Goal: Information Seeking & Learning: Compare options

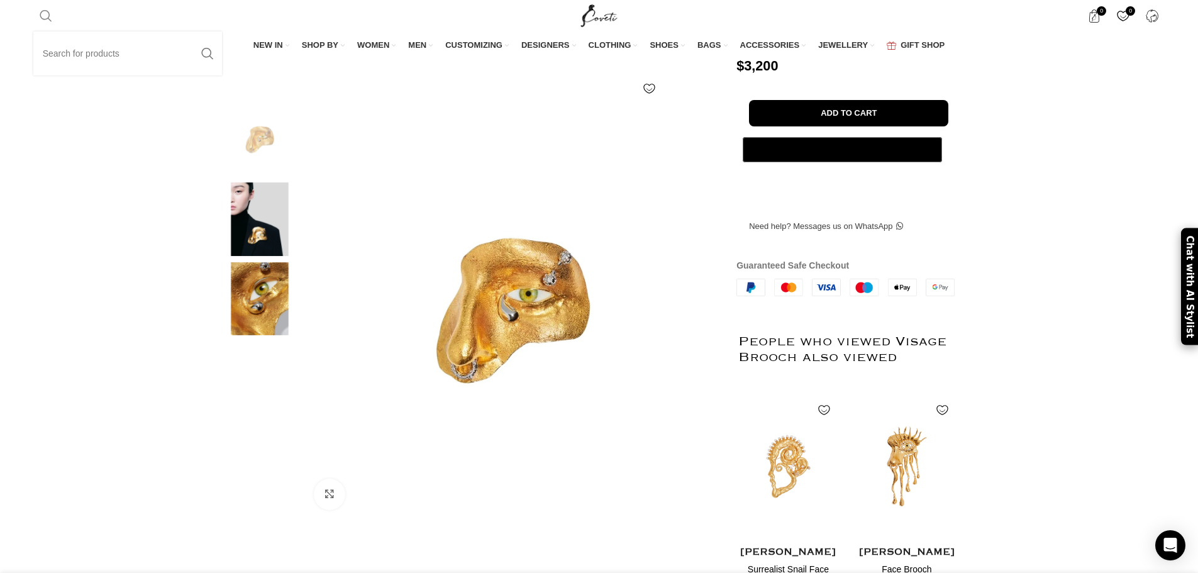
scroll to position [0, 1456]
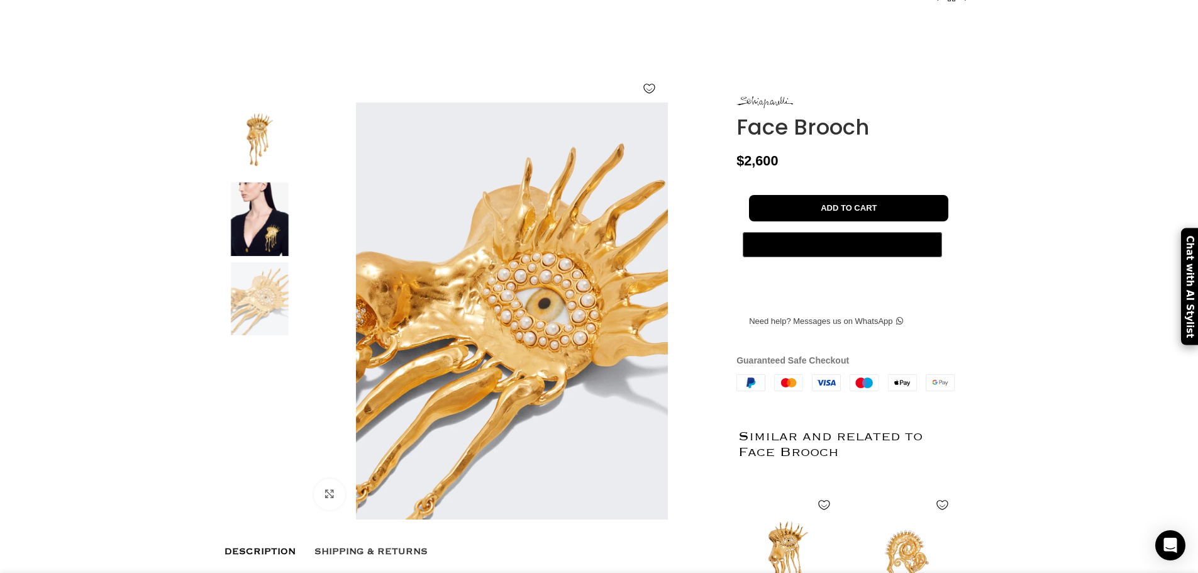
click at [265, 171] on img at bounding box center [259, 140] width 77 height 74
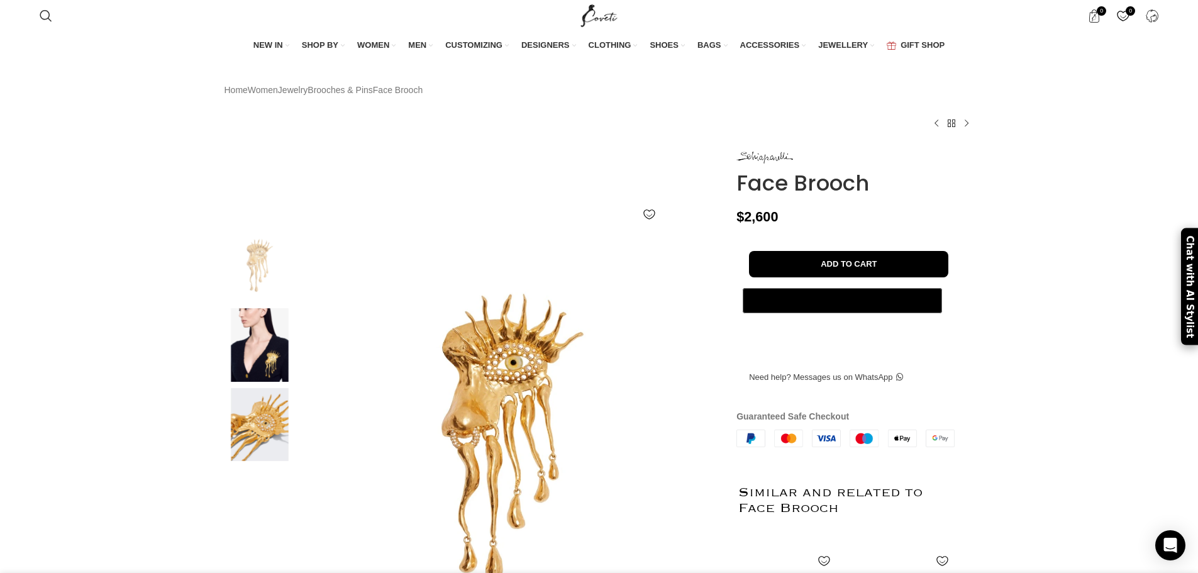
drag, startPoint x: 732, startPoint y: 178, endPoint x: 873, endPoint y: 206, distance: 144.2
click at [873, 206] on div "Face Brooch $ 2,600 - Face Brooch quantity 1 + Add to cart Buy now @import url(…" at bounding box center [855, 506] width 256 height 712
copy div "Face Brooch"
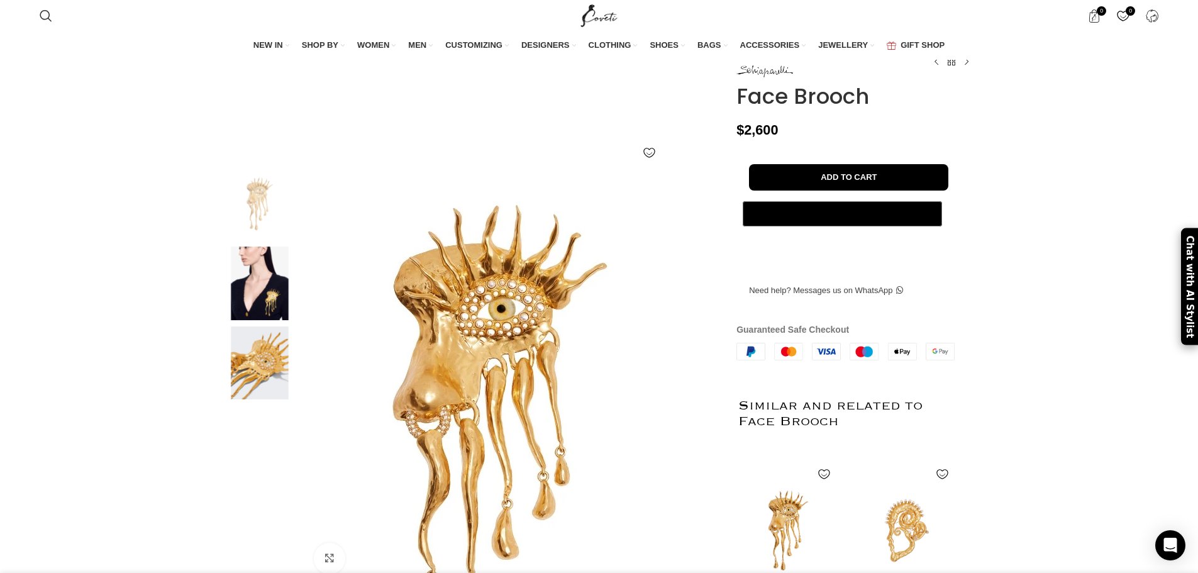
scroll to position [126, 0]
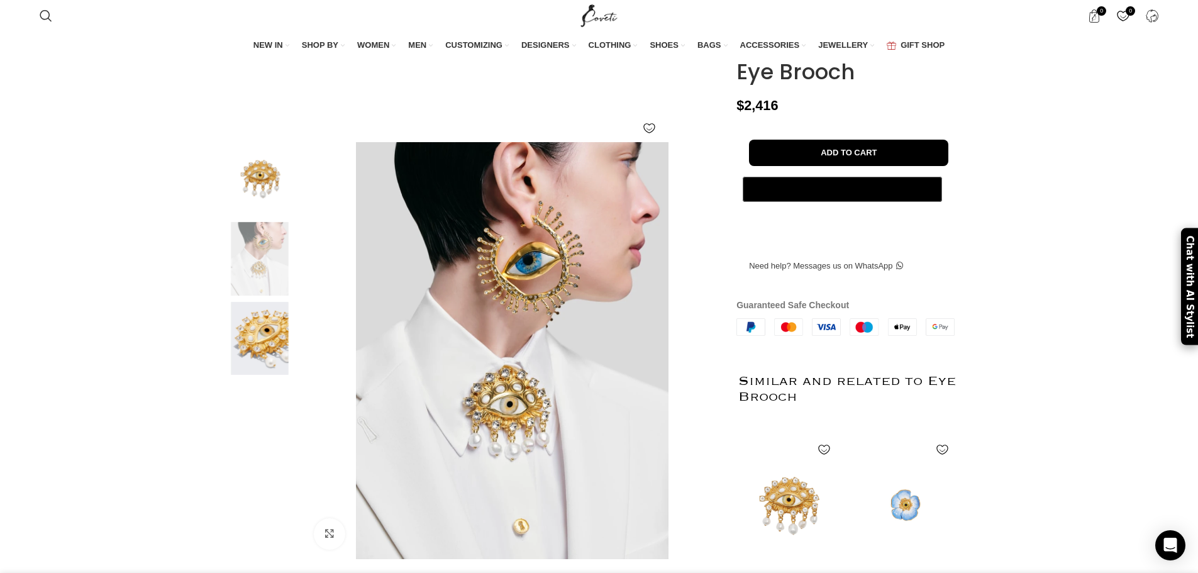
scroll to position [126, 0]
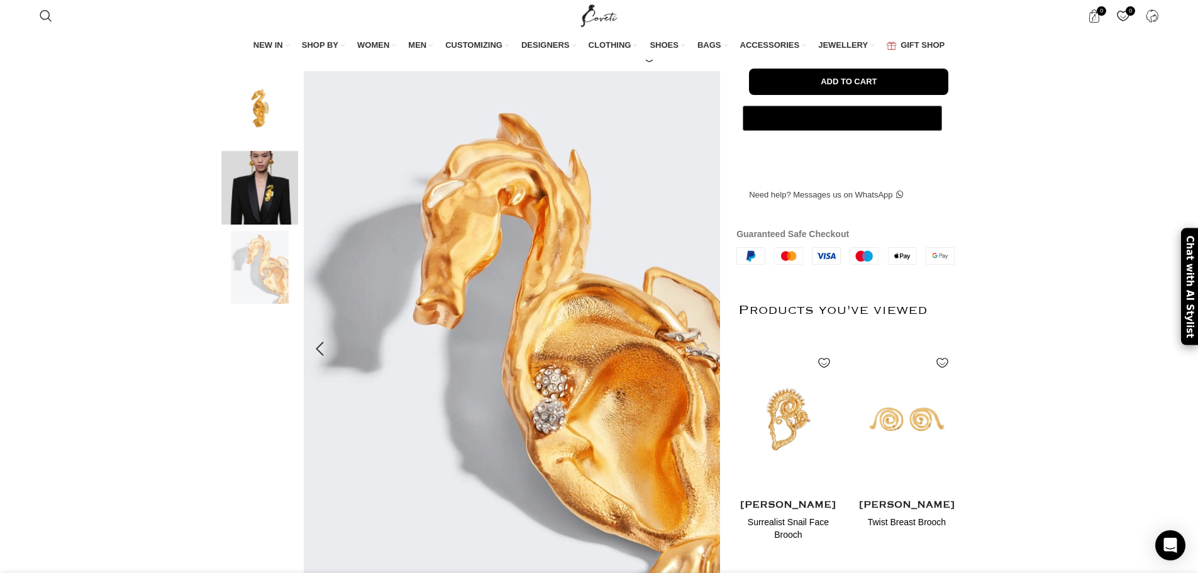
scroll to position [189, 0]
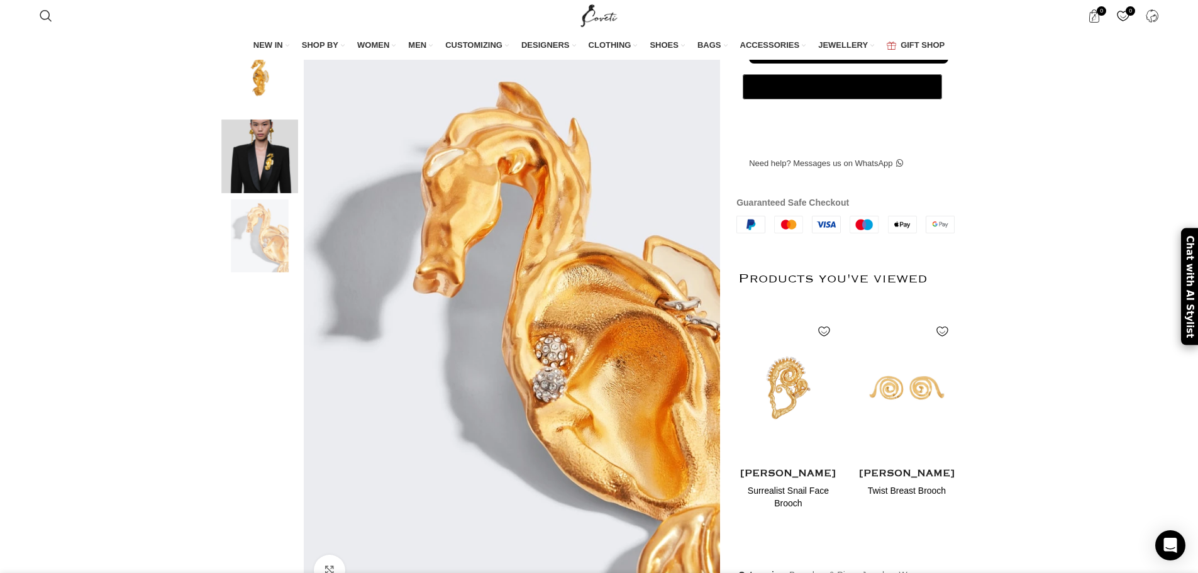
click at [270, 102] on img at bounding box center [259, 77] width 77 height 74
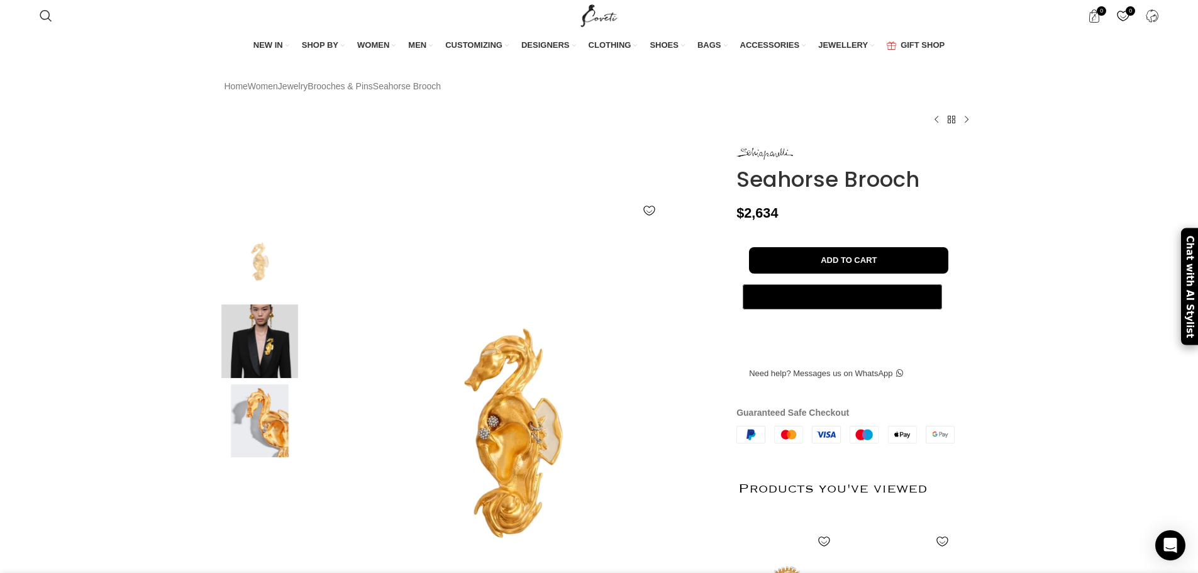
scroll to position [0, 1456]
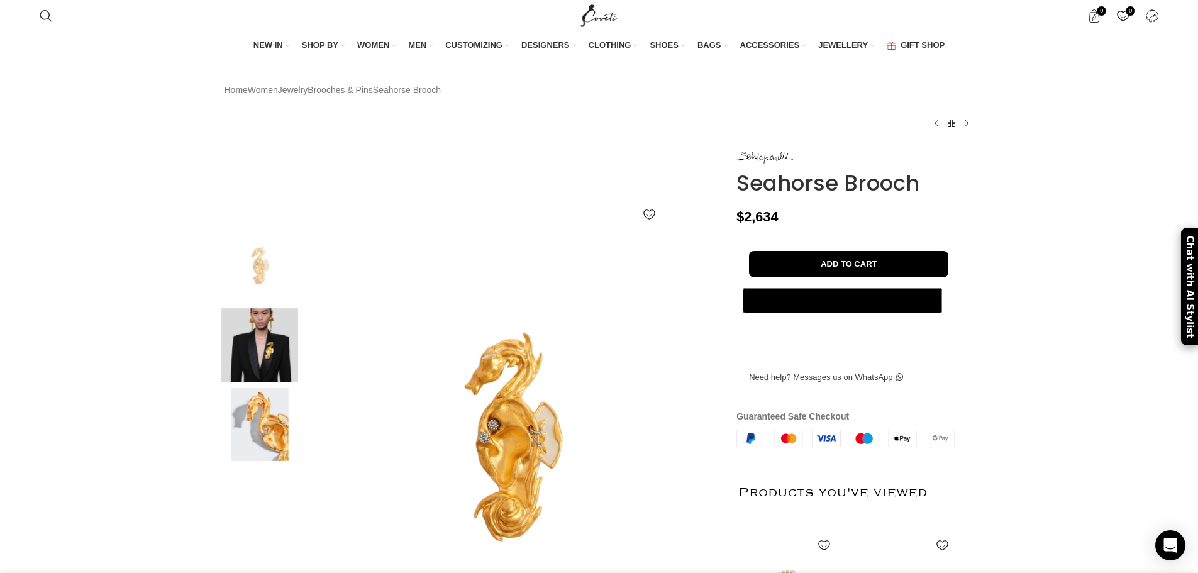
drag, startPoint x: 735, startPoint y: 182, endPoint x: 927, endPoint y: 208, distance: 194.2
click at [927, 208] on div "Seahorse Brooch $ 2,634 - Seahorse Brooch quantity 1 + Add to cart Buy now @imp…" at bounding box center [855, 498] width 256 height 696
copy div "Seahorse Brooch"
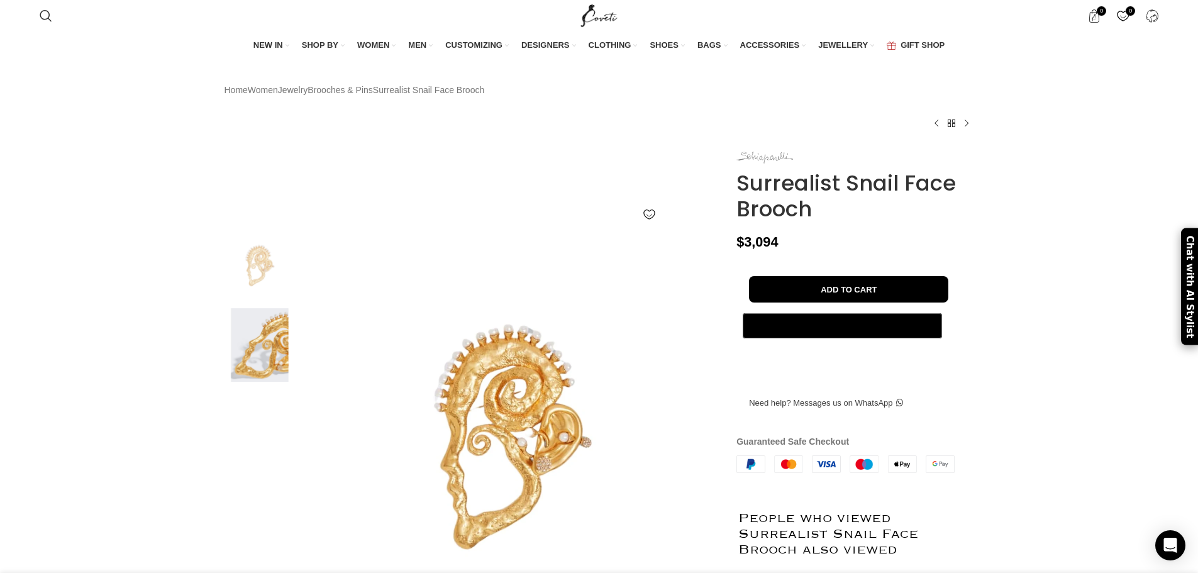
scroll to position [0, 794]
drag, startPoint x: 729, startPoint y: 180, endPoint x: 832, endPoint y: 230, distance: 113.9
click at [832, 230] on div "Surrealist Snail Face Brooch $ 3,094 - Surrealist Snail Face Brooch quantity 1 …" at bounding box center [855, 526] width 256 height 753
copy div "Surrealist Snail Face Brooch"
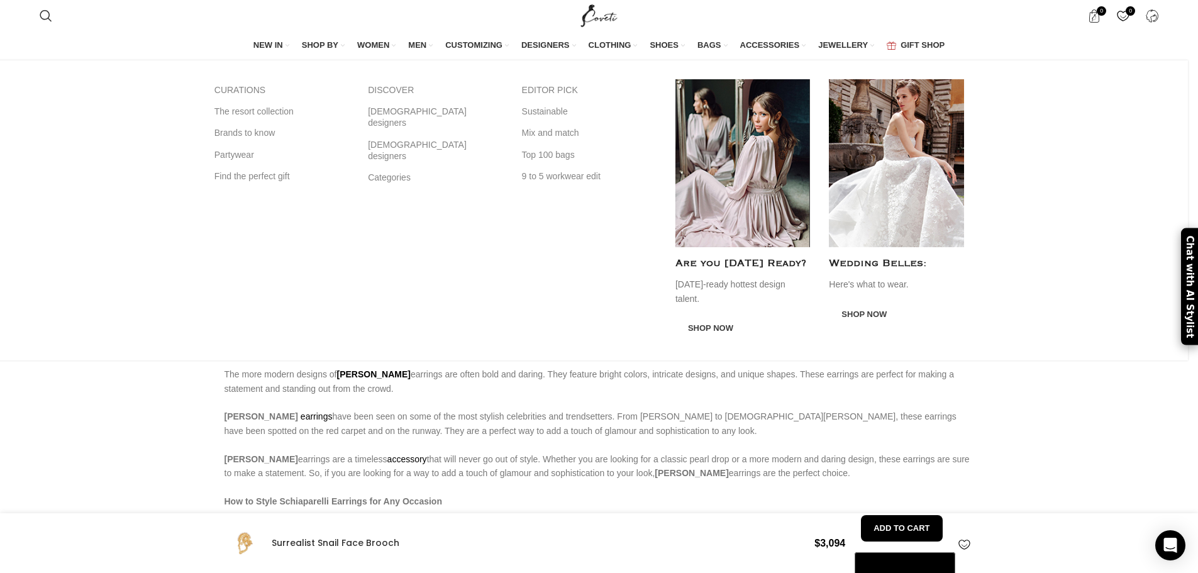
scroll to position [0, 1192]
